Goal: Transaction & Acquisition: Purchase product/service

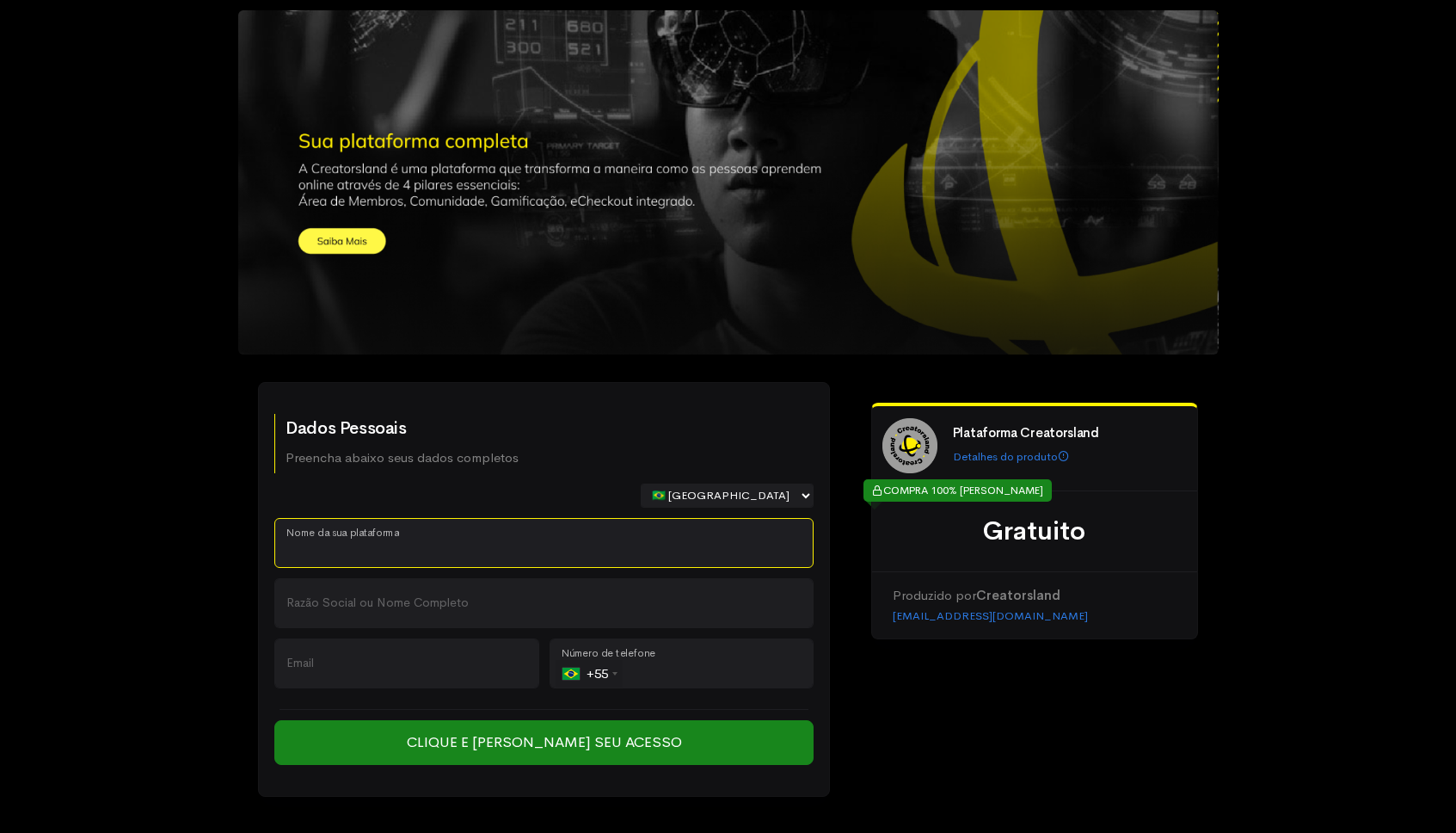
click at [383, 533] on input "Nome da sua plataforma" at bounding box center [544, 543] width 540 height 50
type input "EX"
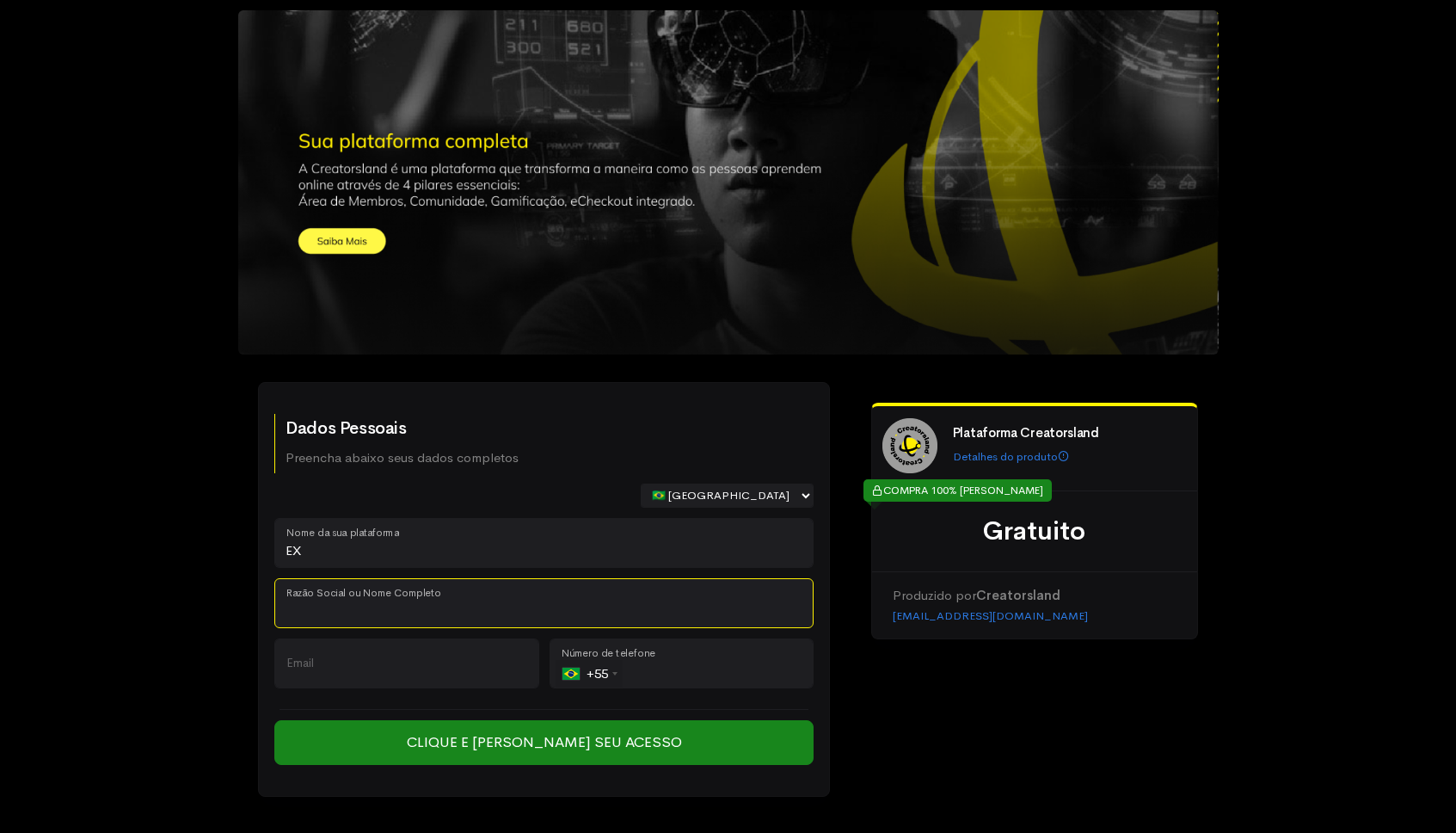
click at [356, 621] on input "Razão Social ou Nome Completo" at bounding box center [544, 603] width 540 height 50
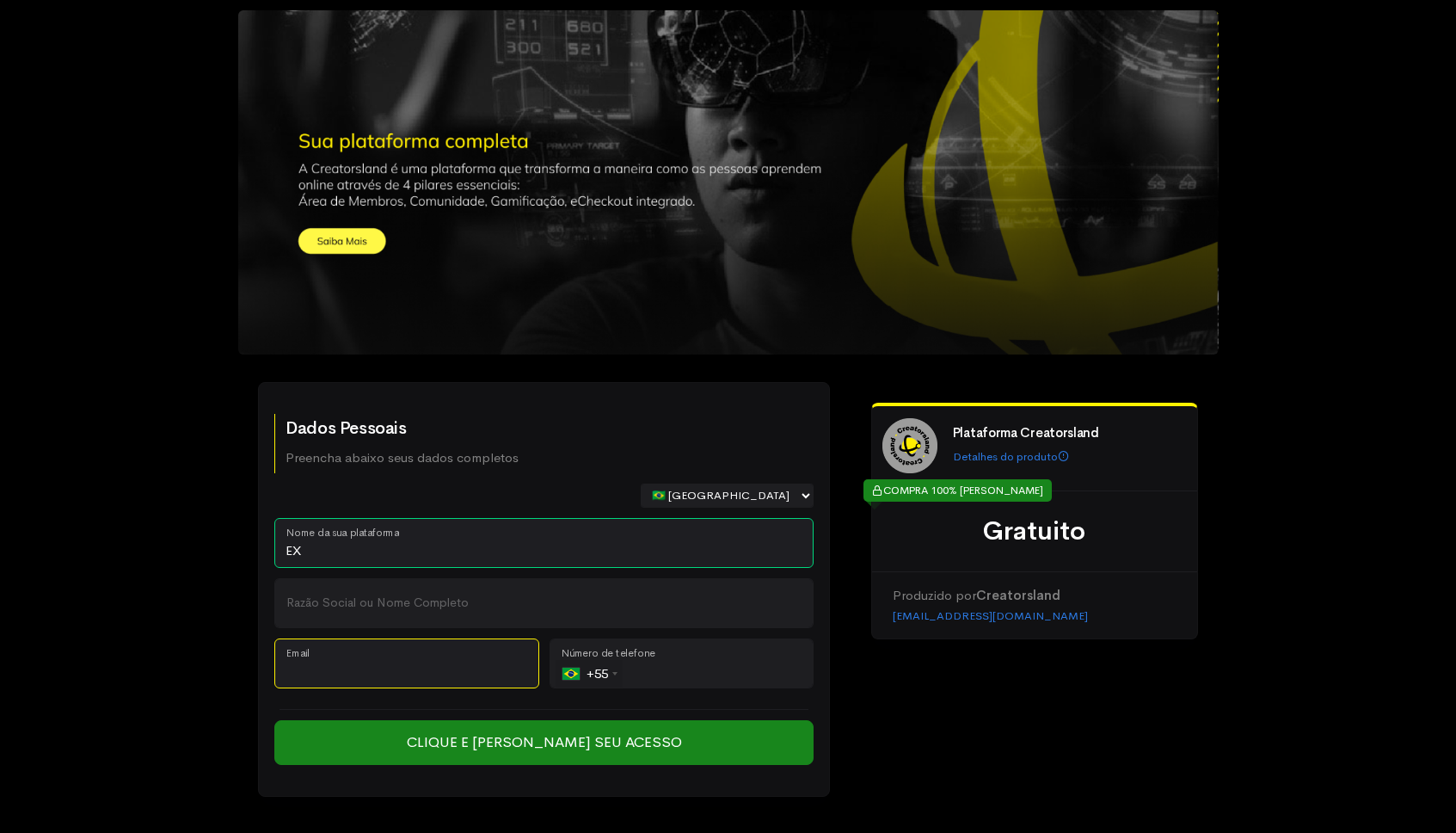
click at [301, 674] on input "Email" at bounding box center [407, 664] width 265 height 50
paste input "[PERSON_NAME][EMAIL_ADDRESS][DOMAIN_NAME]"
type input "[PERSON_NAME][EMAIL_ADDRESS][DOMAIN_NAME]"
click at [679, 672] on input "tel" at bounding box center [682, 664] width 265 height 50
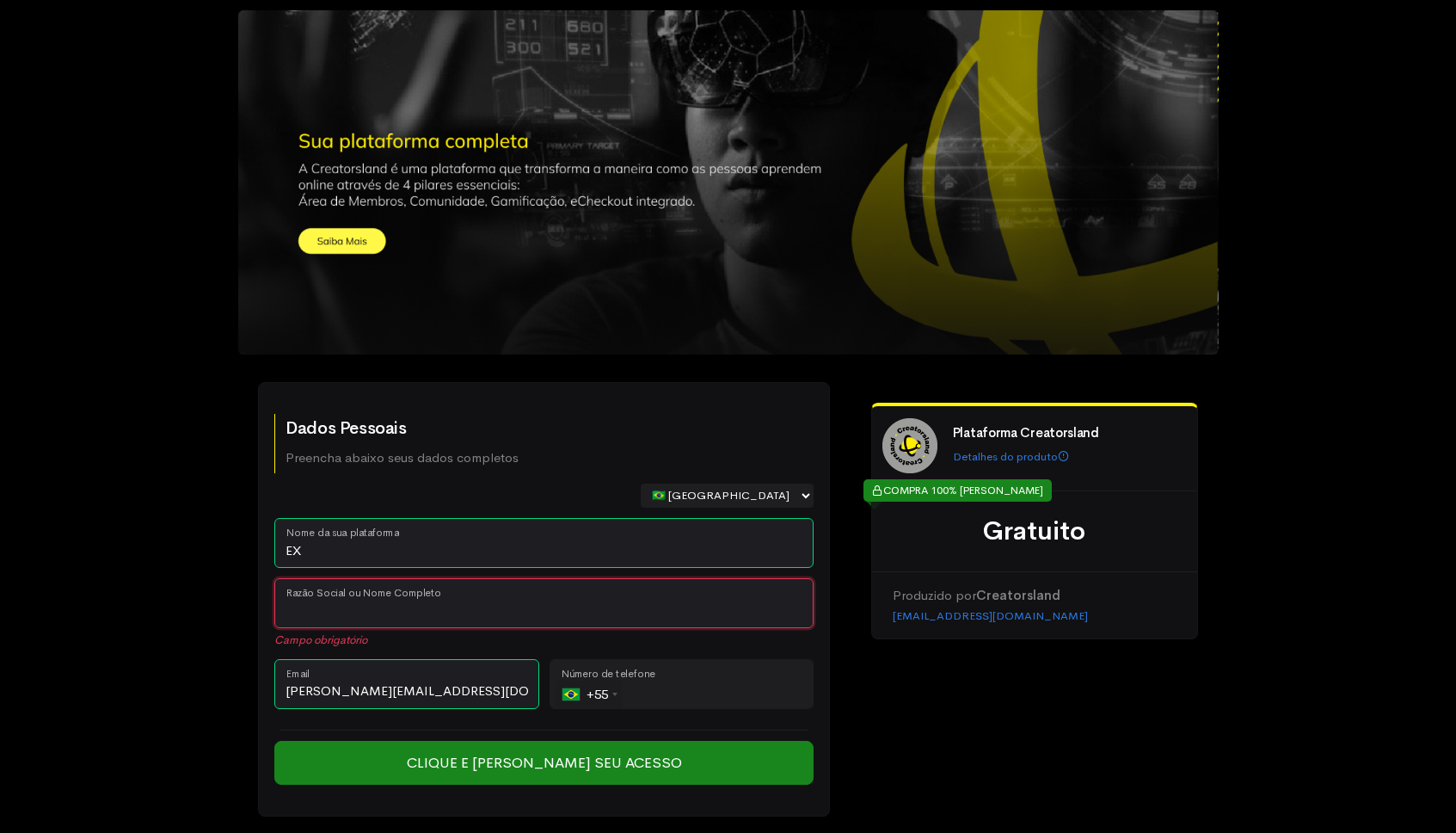
click at [325, 608] on input "Razão Social ou Nome Completo" at bounding box center [544, 603] width 540 height 50
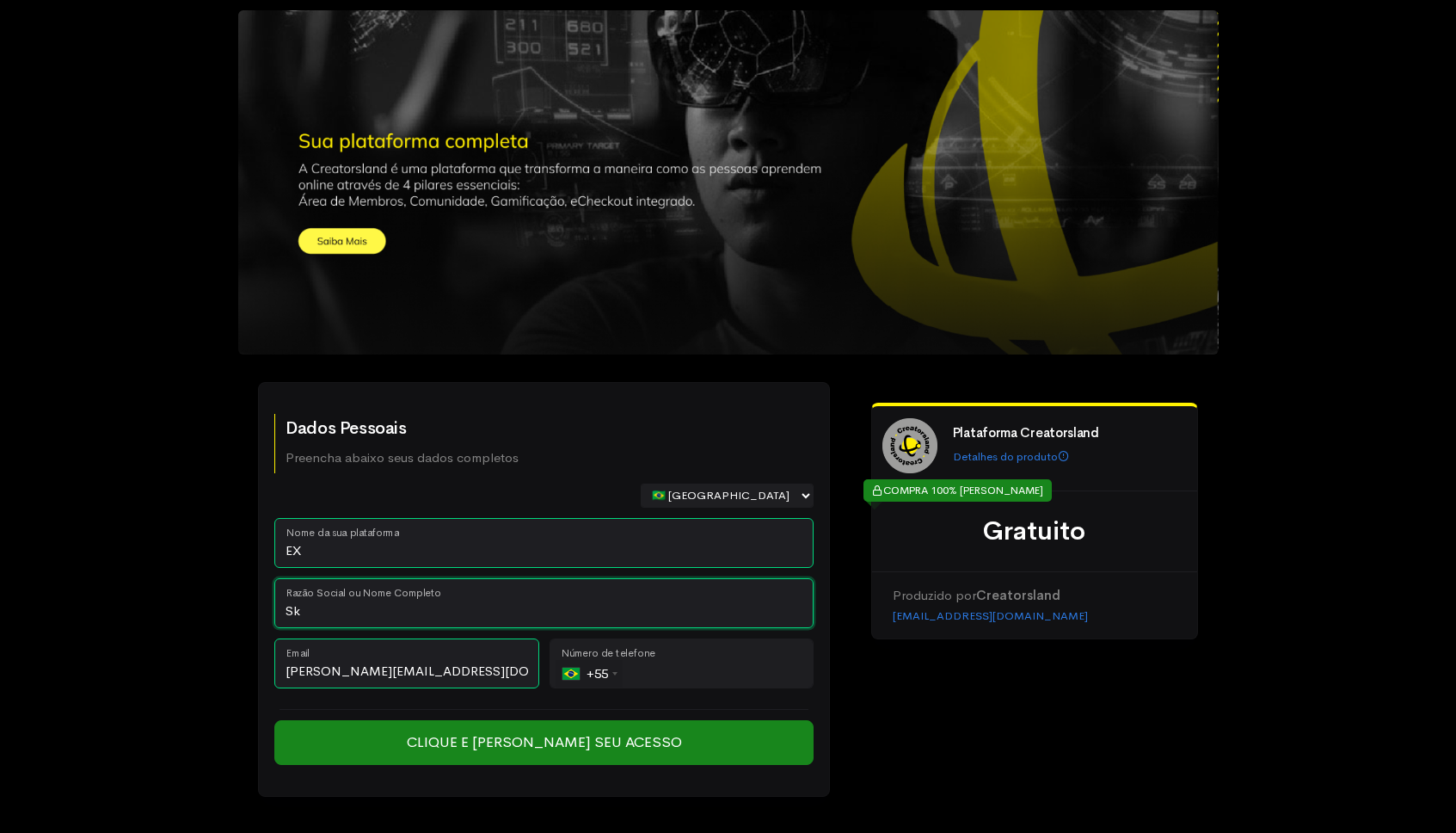
type input "Sky"
type input "SkyFit Academias"
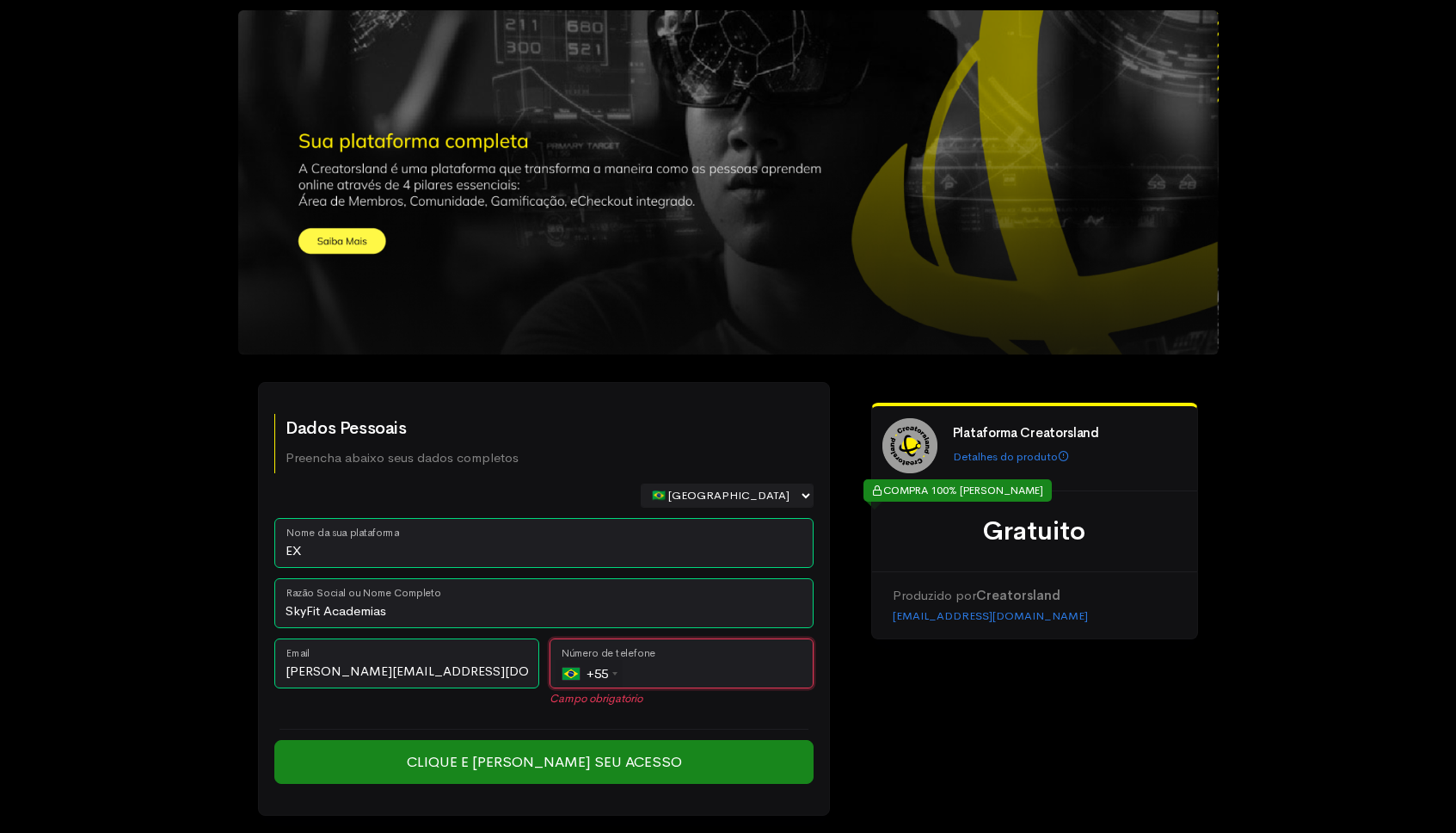
click at [650, 668] on input "tel" at bounding box center [682, 664] width 265 height 50
paste input "[PHONE_NUMBER]"
click at [650, 669] on input "[PHONE_NUMBER]" at bounding box center [682, 664] width 265 height 50
click at [729, 657] on input "[PHONE_NUMBER]" at bounding box center [682, 664] width 265 height 50
click at [732, 673] on input "[PHONE_NUMBER]" at bounding box center [682, 664] width 265 height 50
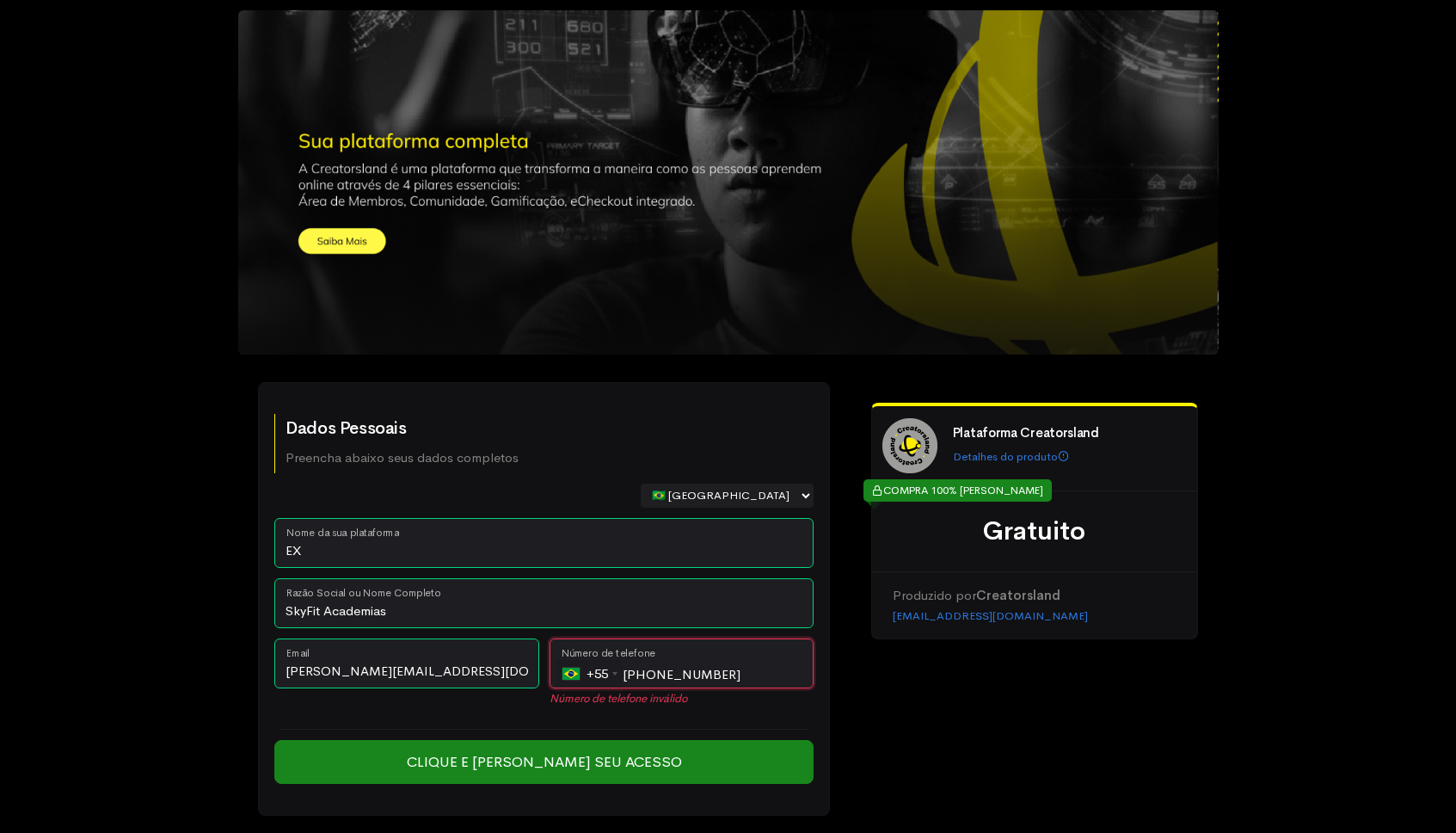
click at [648, 665] on input "[PHONE_NUMBER]" at bounding box center [682, 664] width 265 height 50
click at [655, 671] on input "[PHONE_NUMBER]" at bounding box center [682, 664] width 265 height 50
click at [755, 671] on input "[PHONE_NUMBER]" at bounding box center [682, 664] width 265 height 50
click at [906, 674] on div "Plataforma Creatorsland Detalhes do produto COMPRA 100% [PERSON_NAME] Gratuito …" at bounding box center [1035, 609] width 327 height 413
click at [526, 587] on input "SkyFit Academias" at bounding box center [544, 603] width 540 height 50
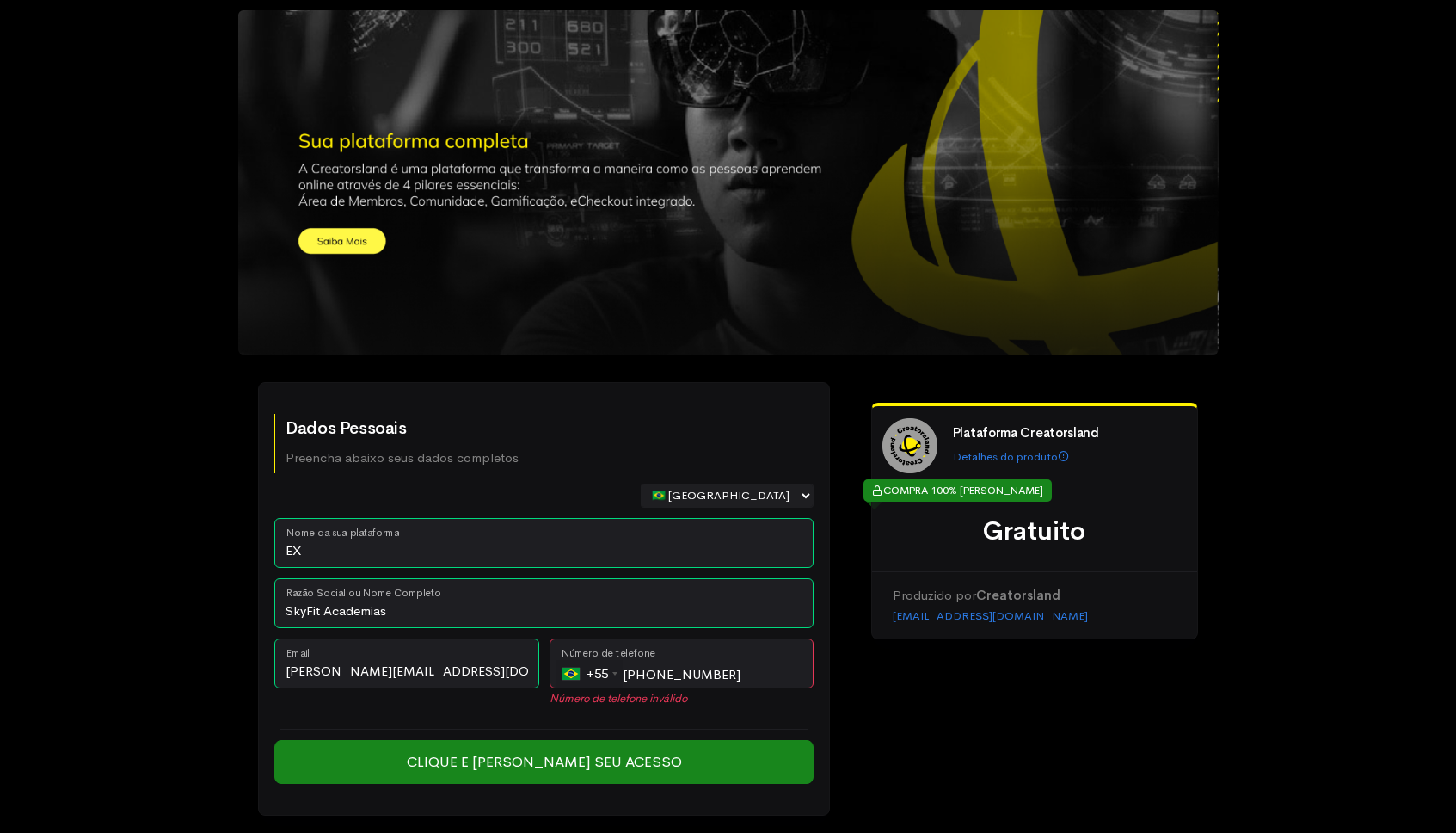
click at [904, 717] on div "Plataforma Creatorsland Detalhes do produto COMPRA 100% [PERSON_NAME] Gratuito …" at bounding box center [1035, 609] width 327 height 413
click at [743, 677] on input "[PHONE_NUMBER]" at bounding box center [682, 664] width 265 height 50
type input "("
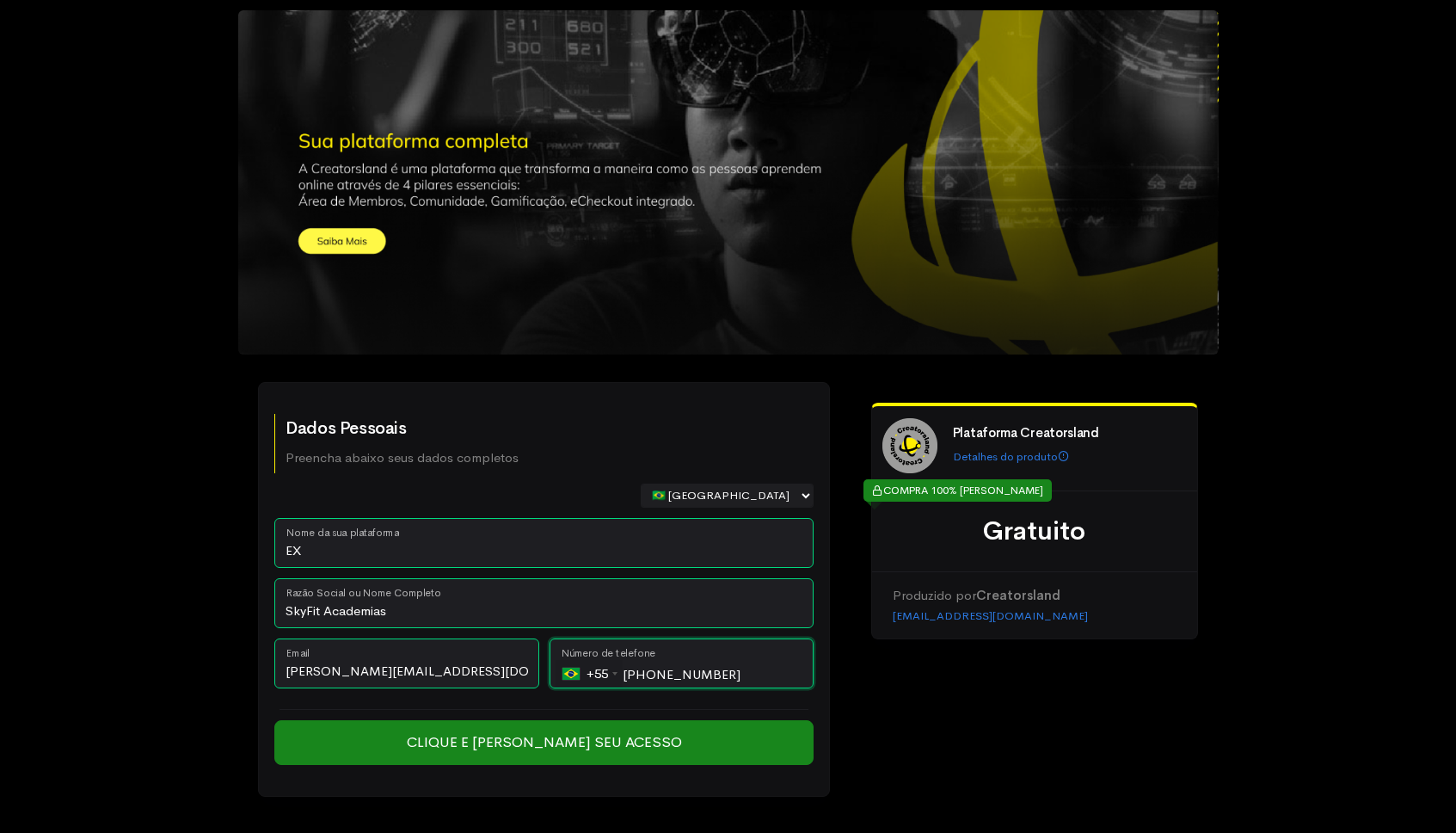
type input "[PHONE_NUMBER]"
click at [891, 724] on div "Plataforma Creatorsland Detalhes do produto COMPRA 100% [PERSON_NAME] Gratuito …" at bounding box center [1035, 600] width 327 height 394
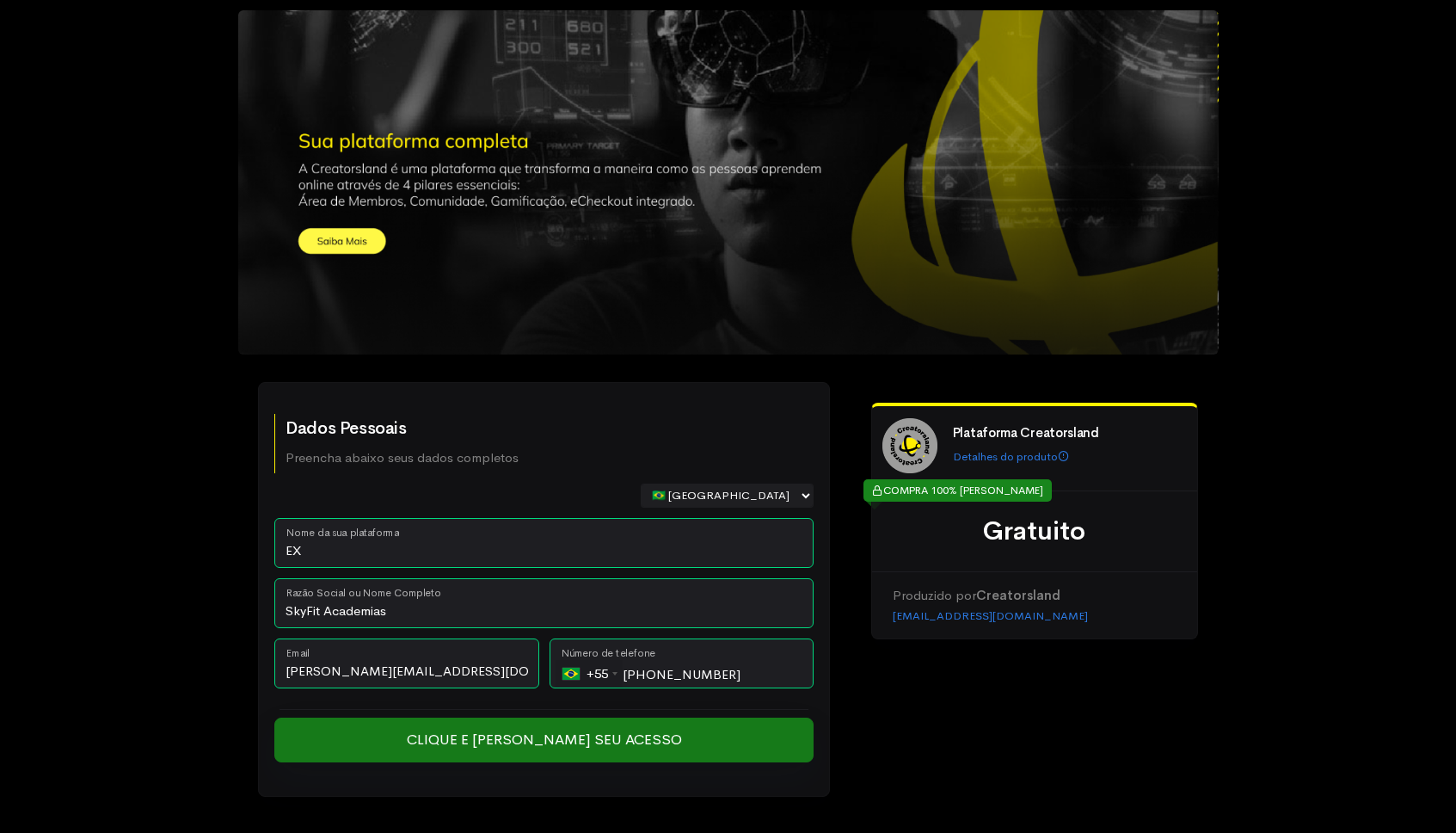
click at [526, 741] on input "Clique e [PERSON_NAME] seu Acesso" at bounding box center [544, 740] width 540 height 45
